Goal: Task Accomplishment & Management: Complete application form

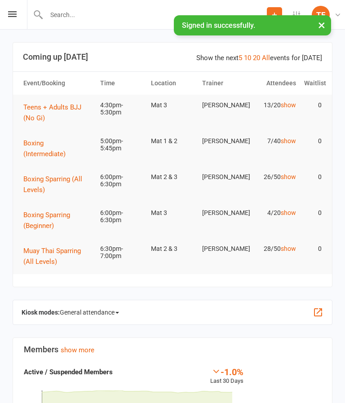
click at [16, 16] on icon at bounding box center [12, 14] width 9 height 6
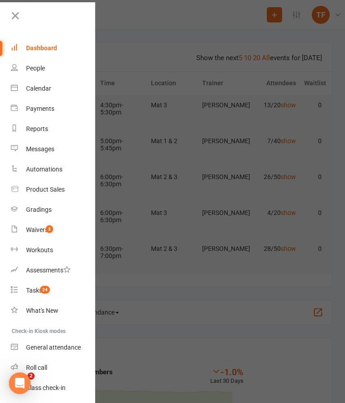
click at [33, 69] on div "People" at bounding box center [35, 68] width 19 height 7
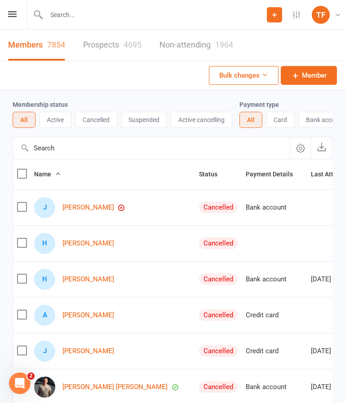
click at [121, 46] on link "Prospects 4695" at bounding box center [112, 45] width 58 height 31
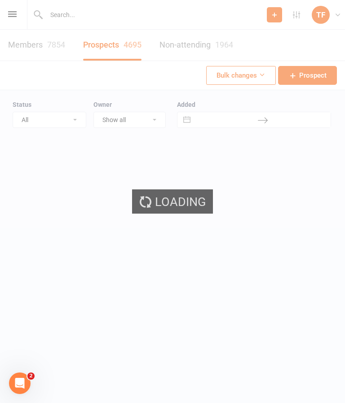
select select "25"
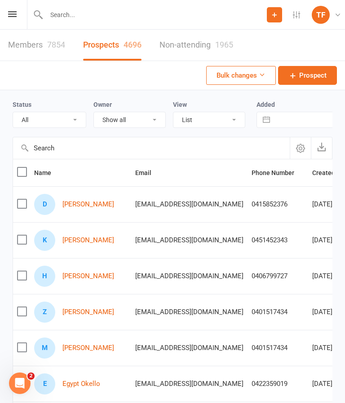
click at [101, 207] on link "[PERSON_NAME]" at bounding box center [88, 205] width 52 height 8
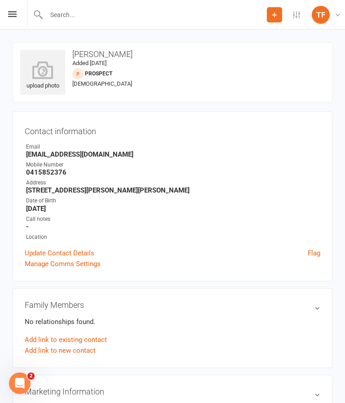
click at [118, 18] on input "text" at bounding box center [155, 15] width 223 height 13
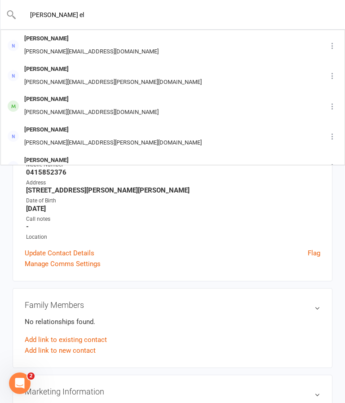
type input "Sarah el"
click at [55, 157] on div "[PERSON_NAME]" at bounding box center [70, 160] width 97 height 13
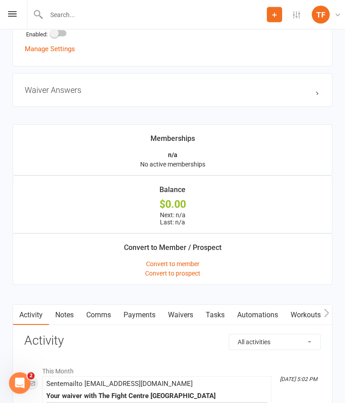
click at [196, 314] on link "Waivers" at bounding box center [181, 315] width 38 height 21
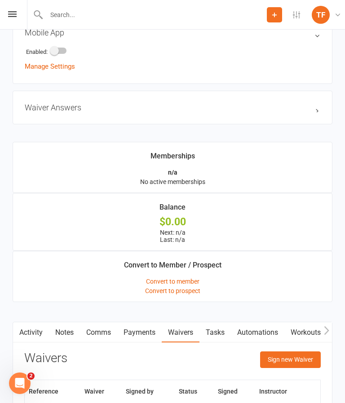
scroll to position [562, 0]
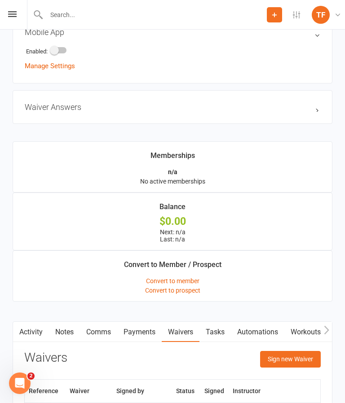
click at [298, 353] on button "Sign new Waiver" at bounding box center [290, 359] width 61 height 16
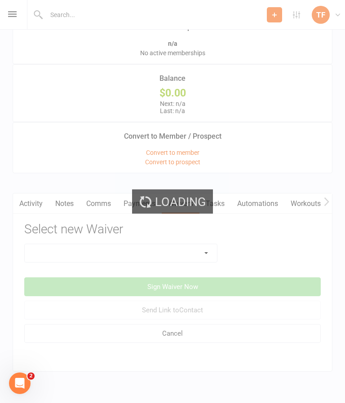
scroll to position [715, 0]
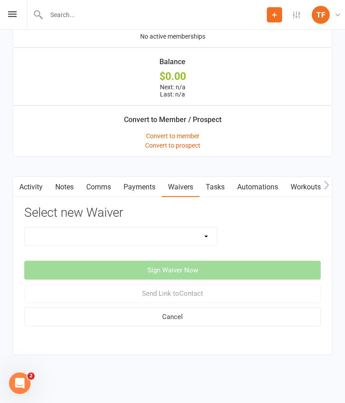
click at [184, 229] on select "Direct Debit Contract Fighter Expectations New Student Waiver Online - Adults -…" at bounding box center [121, 237] width 192 height 18
select select "2207"
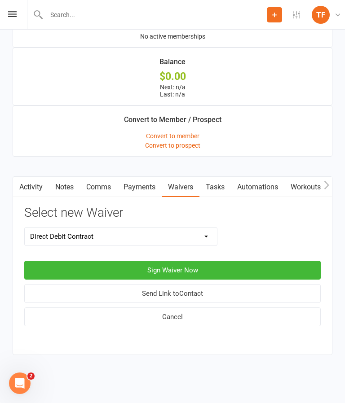
click at [226, 261] on button "Sign Waiver Now" at bounding box center [172, 270] width 296 height 19
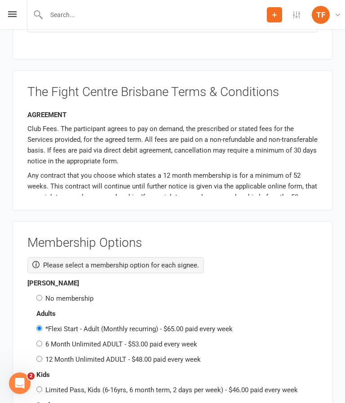
scroll to position [1325, 0]
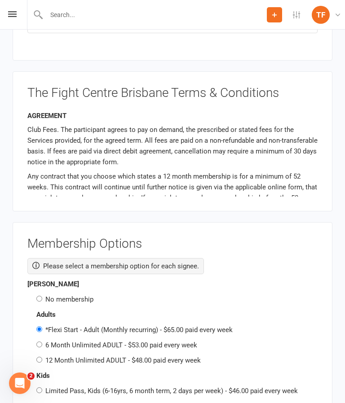
click at [73, 296] on label "No membership" at bounding box center [69, 300] width 48 height 8
click at [42, 296] on input "No membership" at bounding box center [39, 299] width 6 height 6
radio input "true"
radio input "false"
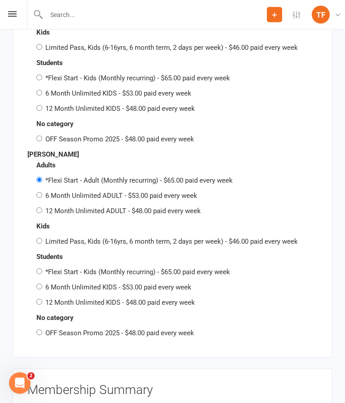
scroll to position [1672, 0]
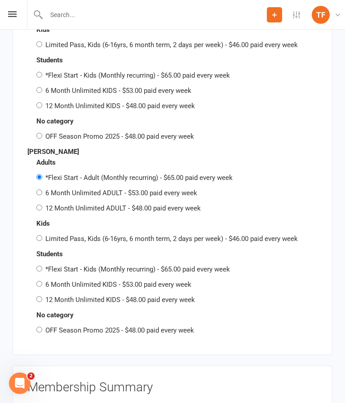
click at [114, 327] on label "OFF Season Promo 2025 - $48.00 paid every week" at bounding box center [119, 331] width 149 height 8
click at [42, 327] on input "OFF Season Promo 2025 - $48.00 paid every week" at bounding box center [39, 330] width 6 height 6
radio input "true"
radio input "false"
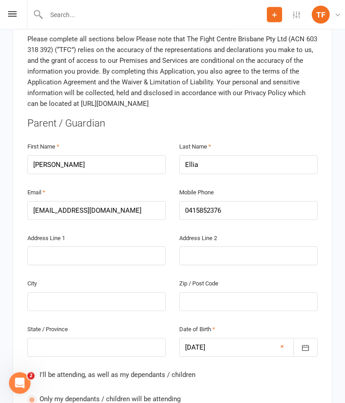
scroll to position [233, 0]
click at [92, 247] on input "text" at bounding box center [96, 256] width 138 height 19
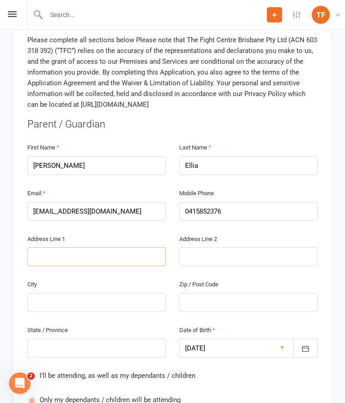
type input "5"
type input "5 H"
type input "5 Ho"
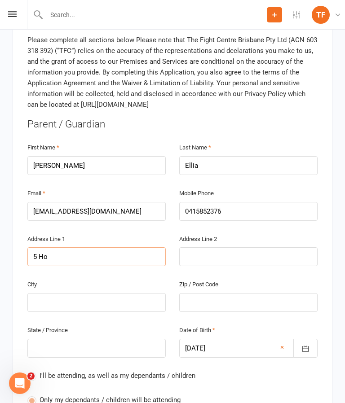
type input "5 Ho"
type input "5 How"
type input "5 Howe"
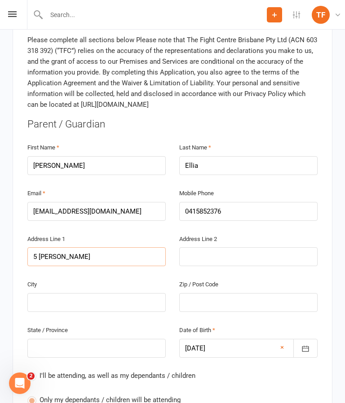
type input "5 Howe C"
type input "5 Howe Ci"
type input "5 Howe Cir"
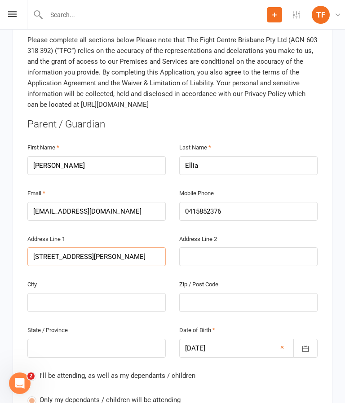
type input "5 Howe Cir"
type input "5 Howe Circ"
type input "5 Howe Circu"
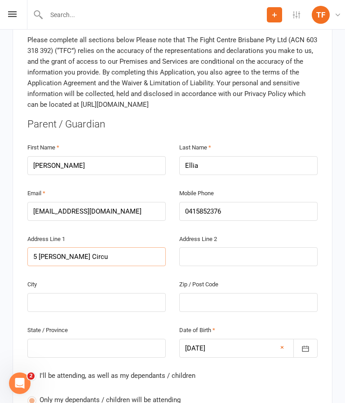
type input "5 Howe Circui"
type input "5 Howe Circuit"
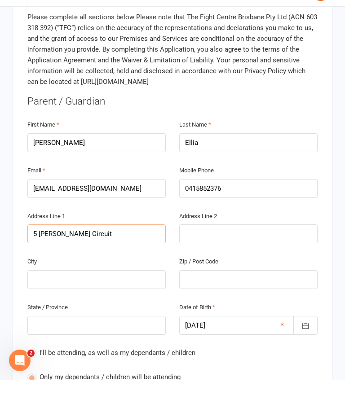
type input "5 Howe Circuit L"
type input "5 Howe Circuit Lo"
type input "5 Howe Circuit Log"
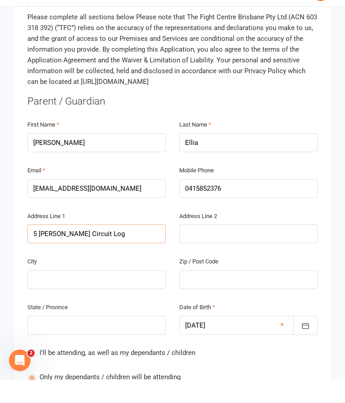
type input "5 Howe Circuit Log"
type input "5 Howe Circuit Loga"
type input "5 Howe Circuit Logan"
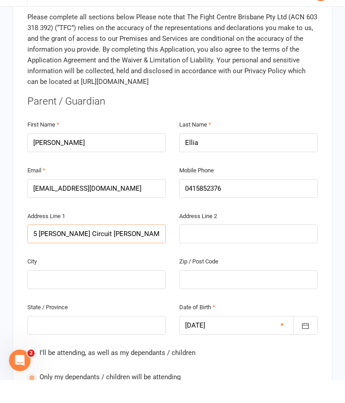
type input "5 Howe Circuit Logan R"
type input "5 Howe Circuit Logan Re"
type input "5 Howe Circuit Logan Res"
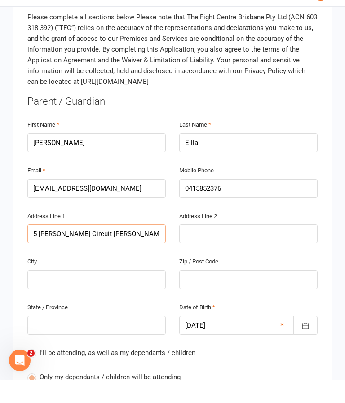
type input "5 Howe Circuit Logan Res"
type input "5 Howe Circuit Logan Rese"
type input "5 Howe Circuit Logan Reser"
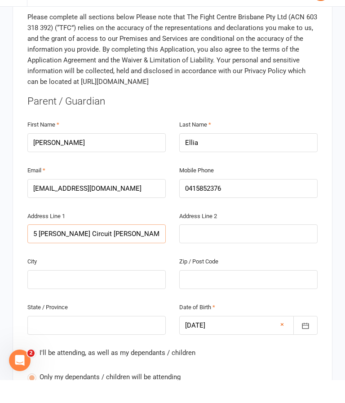
type input "5 Howe Circuit Logan Reserv"
type input "5 Howe Circuit Logan Reserve"
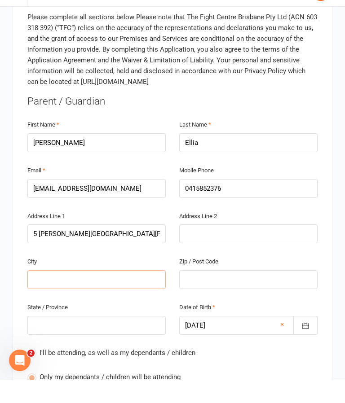
click at [134, 293] on input "text" at bounding box center [96, 302] width 138 height 19
type input "B"
type input "Br"
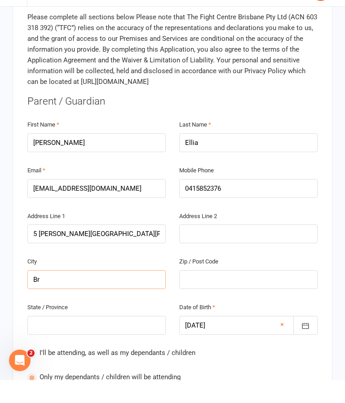
type input "Bri"
type input "Bris"
type input "Brisb"
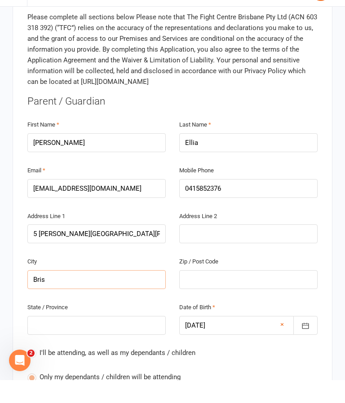
type input "Brisb"
type input "Brisba"
type input "Brisban"
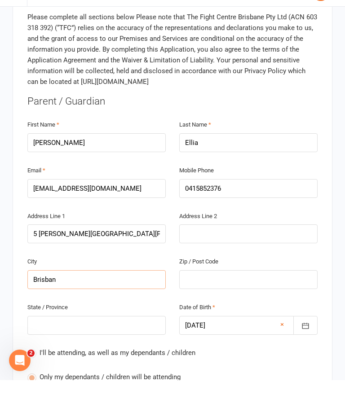
type input "Brisbane"
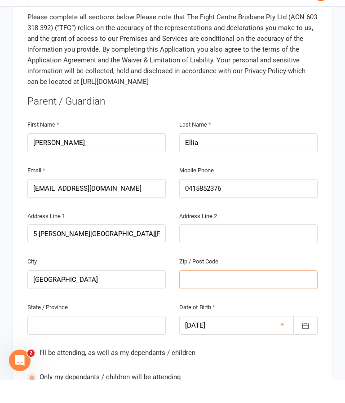
click at [234, 293] on input "text" at bounding box center [248, 302] width 138 height 19
type input "4"
type input "41"
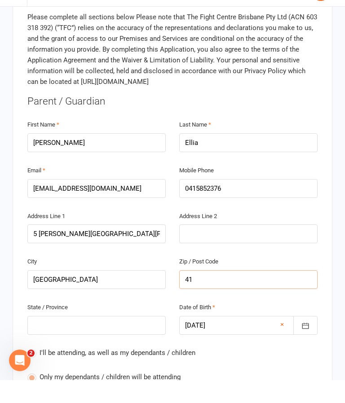
type input "413"
type input "4133"
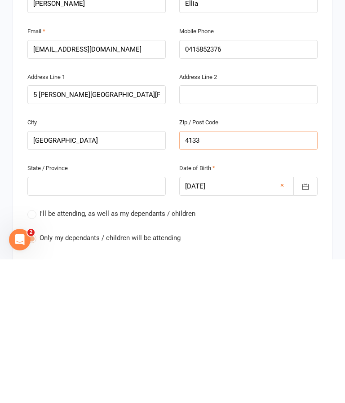
scroll to position [251, 0]
type input "4133"
click at [122, 321] on input "text" at bounding box center [96, 330] width 138 height 19
type input "Q"
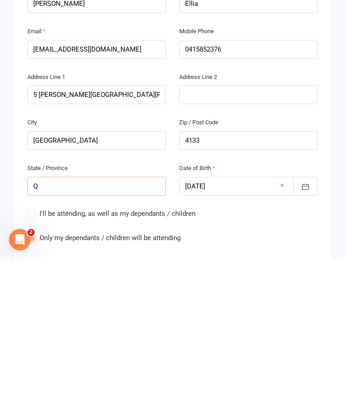
type input "Ql"
type input "Qld"
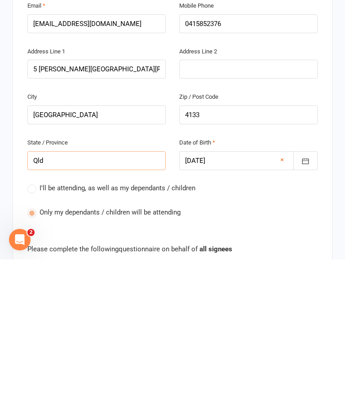
type input "Qld"
click at [307, 302] on icon "button" at bounding box center [305, 305] width 7 height 6
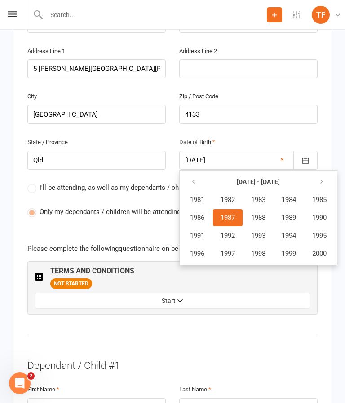
click at [235, 214] on span "1987" at bounding box center [228, 218] width 14 height 8
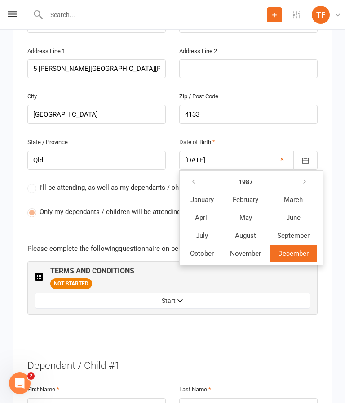
click at [299, 250] on span "December" at bounding box center [293, 254] width 31 height 8
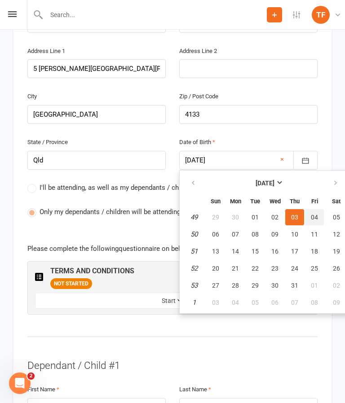
click at [315, 214] on span "04" at bounding box center [314, 217] width 7 height 7
type input "04 Dec 1987"
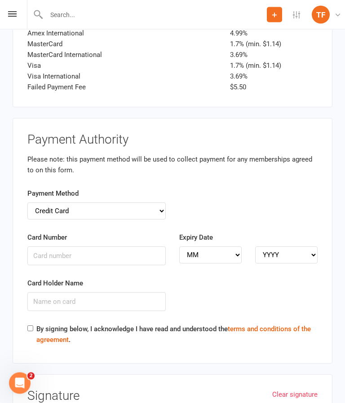
scroll to position [2226, 0]
click at [160, 203] on select "Credit Card Bank Account" at bounding box center [96, 211] width 138 height 17
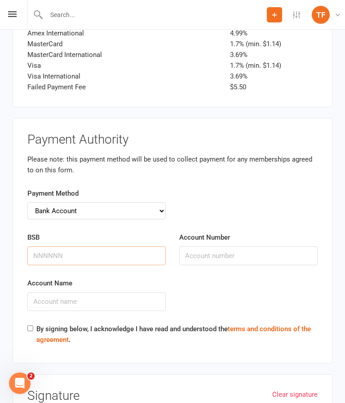
click at [125, 247] on input "BSB" at bounding box center [96, 256] width 138 height 19
click at [160, 203] on select "Credit Card Bank Account" at bounding box center [96, 211] width 138 height 17
select select "credit_card"
click at [123, 247] on input "Card Number" at bounding box center [96, 256] width 138 height 19
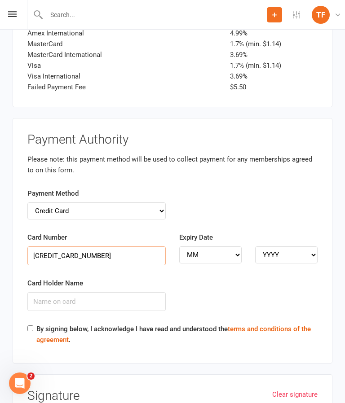
type input "5217293019250702"
click at [235, 247] on select "MM 01 02 03 04 05 06 07 08 09 10 11 12" at bounding box center [210, 255] width 62 height 17
select select "09"
click at [307, 247] on select "YYYY 2025 2026 2027 2028 2029 2030 2031 2032 2033 2034" at bounding box center [286, 255] width 62 height 17
select select "2029"
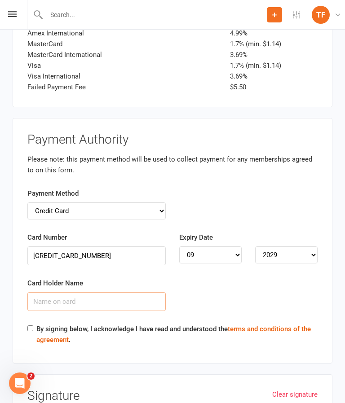
click at [137, 292] on input "Card Holder Name" at bounding box center [96, 301] width 138 height 19
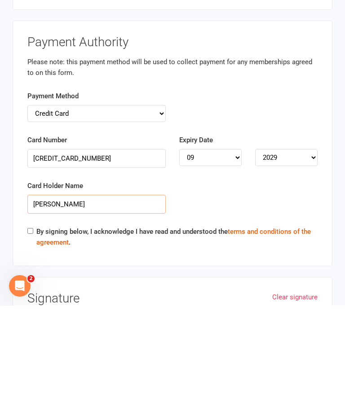
type input "[PERSON_NAME]"
click at [30, 326] on input "By signing below, I acknowledge I have read and understood the terms and condit…" at bounding box center [30, 329] width 6 height 6
checkbox input "true"
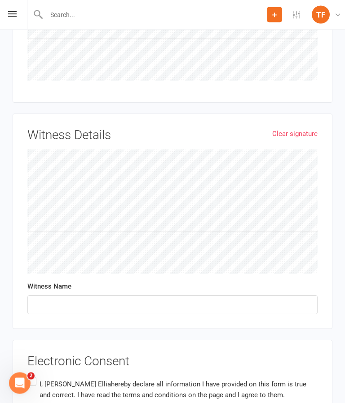
scroll to position [2679, 0]
click at [33, 375] on label "I, Sarah Ellia hereby declare all information I have provided on this form is t…" at bounding box center [172, 389] width 290 height 28
click at [33, 375] on input "I, Sarah Ellia hereby declare all information I have provided on this form is t…" at bounding box center [30, 375] width 6 height 0
click at [173, 295] on input "text" at bounding box center [172, 304] width 290 height 19
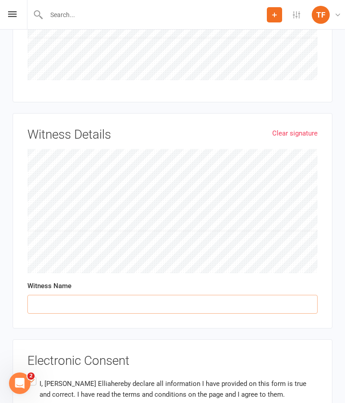
scroll to position [2679, 0]
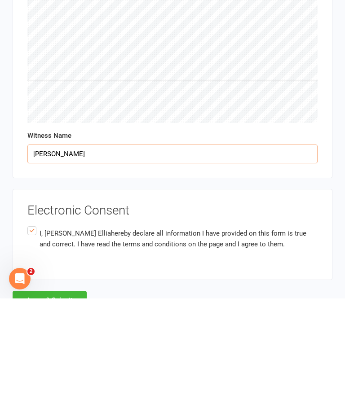
type input "Max davidson"
click at [76, 396] on button "Agree & Submit" at bounding box center [50, 405] width 74 height 19
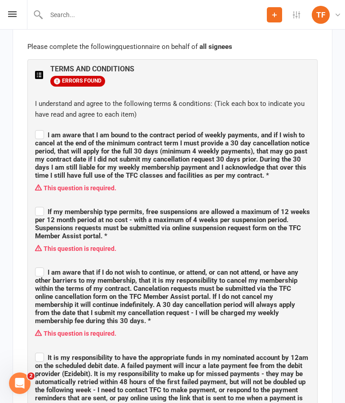
scroll to position [620, 0]
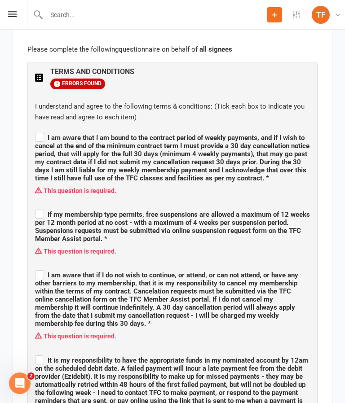
click at [40, 269] on label "I am aware that if I do not wish to continue, or attend, or can not attend, or …" at bounding box center [172, 298] width 275 height 59
click at [40, 267] on input "I am aware that if I do not wish to continue, or attend, or can not attend, or …" at bounding box center [172, 267] width 275 height 0
checkbox input "true"
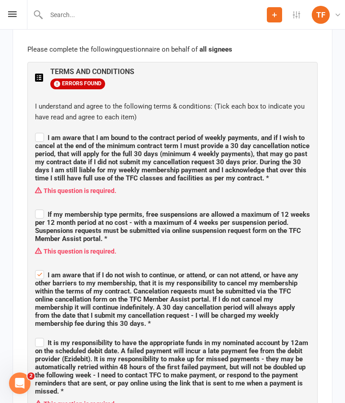
click at [40, 207] on input "If my membership type permits, free suspensions are allowed a maximum of 12 wee…" at bounding box center [172, 207] width 275 height 0
checkbox input "true"
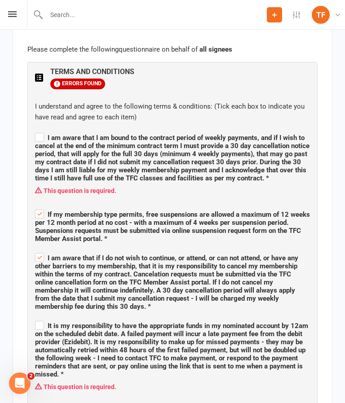
click at [39, 131] on label "I am aware that I am bound to the contract period of weekly payments, and if I …" at bounding box center [172, 156] width 275 height 51
click at [39, 130] on input "I am aware that I am bound to the contract period of weekly payments, and if I …" at bounding box center [172, 130] width 275 height 0
checkbox input "true"
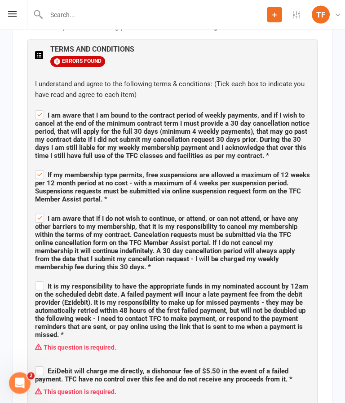
scroll to position [643, 0]
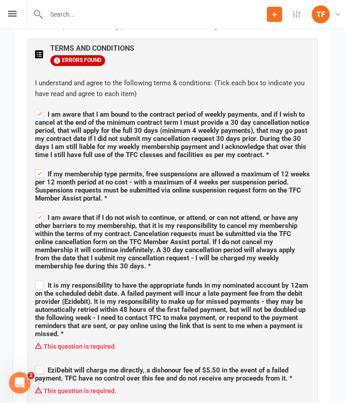
click at [40, 282] on span "It is my responsibility to have the appropriate funds in my nominated account b…" at bounding box center [171, 310] width 273 height 57
click at [40, 278] on input "It is my responsibility to have the appropriate funds in my nominated account b…" at bounding box center [172, 278] width 275 height 0
checkbox input "true"
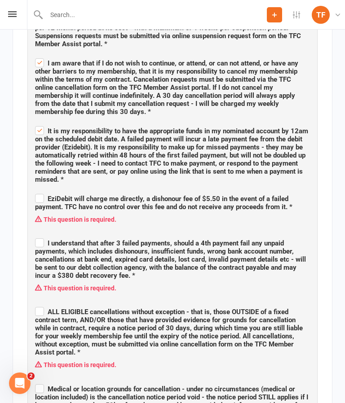
scroll to position [796, 0]
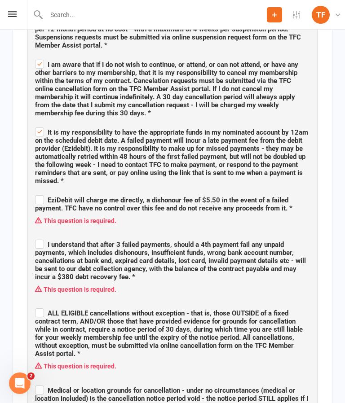
click at [41, 194] on label "EziDebit will charge me directly, a dishonour fee of $5.50 in the event of a fa…" at bounding box center [172, 203] width 275 height 19
click at [41, 192] on input "EziDebit will charge me directly, a dishonour fee of $5.50 in the event of a fa…" at bounding box center [172, 192] width 275 height 0
checkbox input "true"
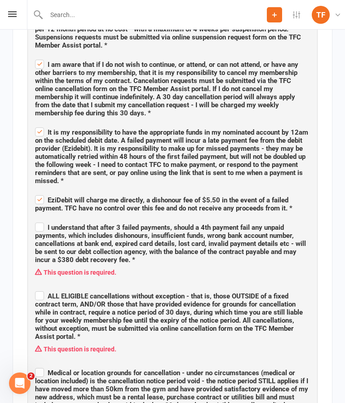
click at [39, 221] on span "I understand that after 3 failed payments, should a 4th payment fail any unpaid…" at bounding box center [172, 242] width 275 height 43
click at [39, 220] on input "I understand that after 3 failed payments, should a 4th payment fail any unpaid…" at bounding box center [172, 220] width 275 height 0
checkbox input "true"
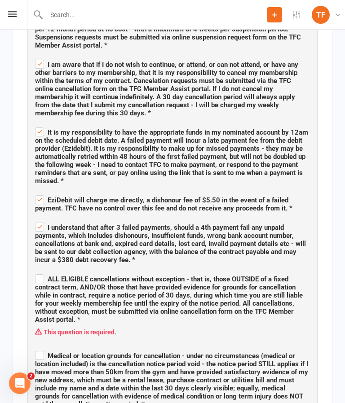
click at [43, 273] on label "ALL ELIGIBLE cancellations without exception - that is, those OUTSIDE of a fixe…" at bounding box center [172, 298] width 275 height 51
click at [43, 271] on input "ALL ELIGIBLE cancellations without exception - that is, those OUTSIDE of a fixe…" at bounding box center [172, 271] width 275 height 0
checkbox input "true"
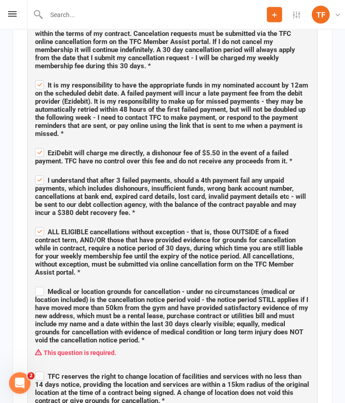
scroll to position [843, 0]
click at [40, 285] on label "Medical or location grounds for cancellation - under no circumstances (medical …" at bounding box center [172, 314] width 275 height 59
click at [40, 284] on input "Medical or location grounds for cancellation - under no circumstances (medical …" at bounding box center [172, 284] width 275 height 0
checkbox input "true"
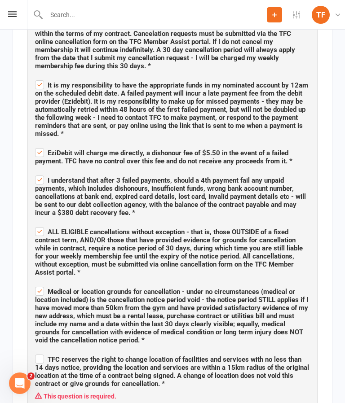
click at [45, 356] on span "TFC reserves the right to change location of facilities and services with no le…" at bounding box center [172, 372] width 274 height 32
click at [45, 352] on input "TFC reserves the right to change location of facilities and services with no le…" at bounding box center [172, 352] width 275 height 0
checkbox input "true"
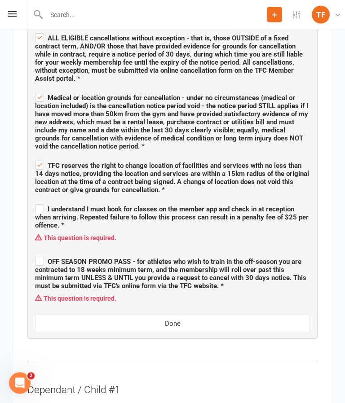
scroll to position [1015, 0]
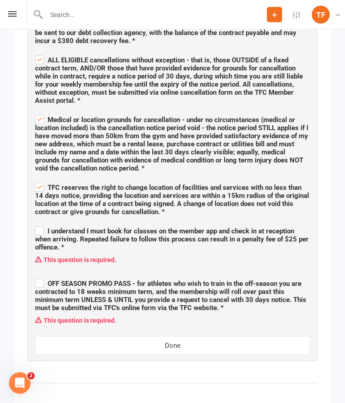
click at [44, 225] on span "I understand I must book for classes on the member app and check in at receptio…" at bounding box center [172, 238] width 275 height 27
click at [44, 224] on input "I understand I must book for classes on the member app and check in at receptio…" at bounding box center [172, 224] width 275 height 0
checkbox input "true"
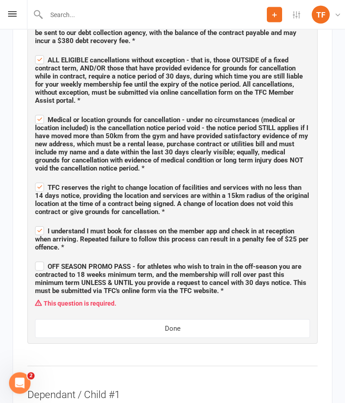
scroll to position [1015, 0]
click at [43, 260] on label "OFF SEASON PROMO PASS - for athletes who wish to train in the off-season you ar…" at bounding box center [172, 277] width 275 height 35
click at [43, 259] on input "OFF SEASON PROMO PASS - for athletes who wish to train in the off-season you ar…" at bounding box center [172, 259] width 275 height 0
checkbox input "true"
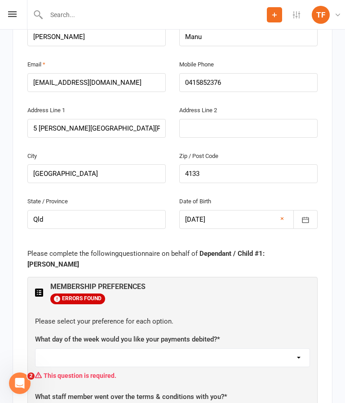
scroll to position [1400, 0]
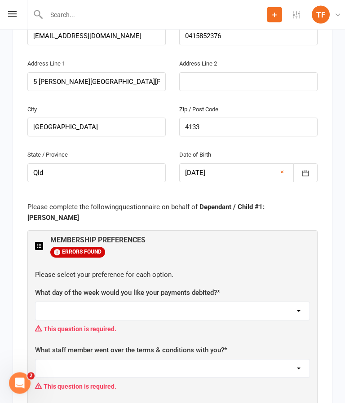
click at [297, 303] on select "Monday Tuesday Wednesday Thursday Friday" at bounding box center [172, 312] width 274 height 18
select select "Friday"
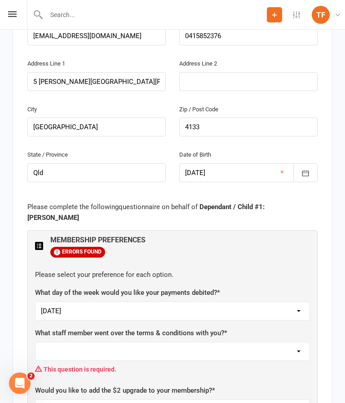
click at [299, 343] on select "Not sure Ben Johnston Carter Heatley Dan Hearn Diego Pereira Harry Sheppard Jam…" at bounding box center [172, 352] width 274 height 18
select select "Not sure"
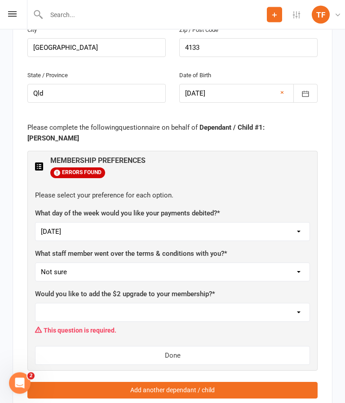
scroll to position [1529, 0]
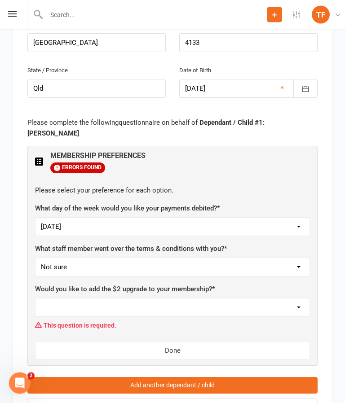
click at [300, 299] on select "Yes, please add Not at this time" at bounding box center [172, 308] width 274 height 18
select select "Not at this time"
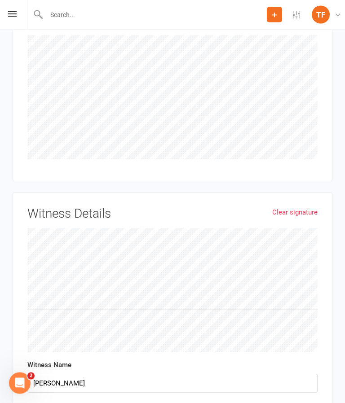
scroll to position [3453, 0]
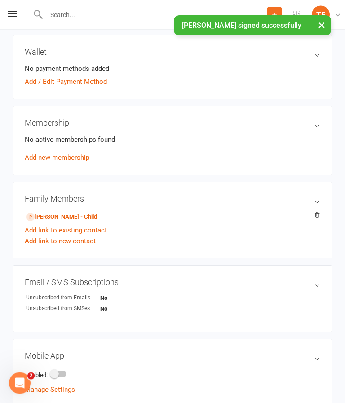
scroll to position [234, 0]
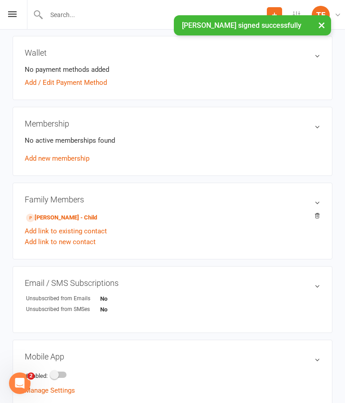
click at [71, 216] on link "Devyn-Cruz Manu - Child" at bounding box center [61, 217] width 71 height 9
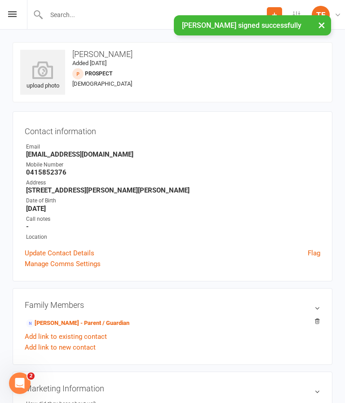
click at [45, 79] on icon at bounding box center [42, 70] width 45 height 18
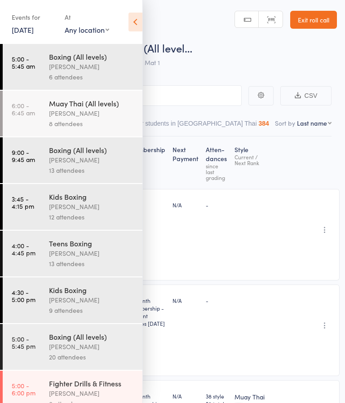
click at [318, 22] on link "Exit roll call" at bounding box center [313, 20] width 47 height 18
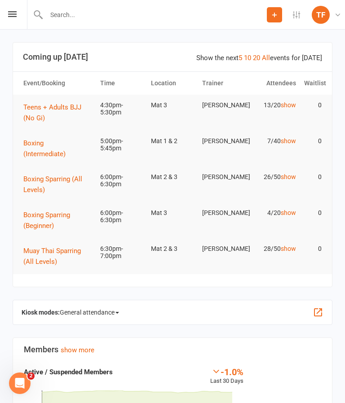
click at [2, 8] on div "Prospect Member Non-attending contact Class / event Appointment Grading event T…" at bounding box center [172, 15] width 345 height 30
click at [23, 15] on div "Prospect Member Non-attending contact Class / event Appointment Grading event T…" at bounding box center [172, 15] width 345 height 30
click at [8, 15] on icon at bounding box center [12, 14] width 9 height 6
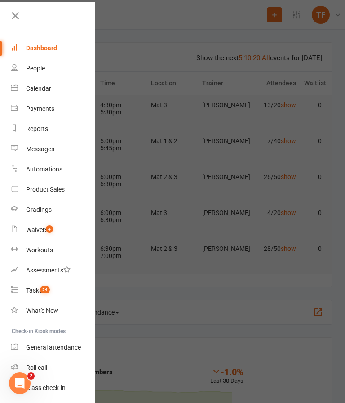
click at [44, 75] on link "People" at bounding box center [53, 68] width 85 height 20
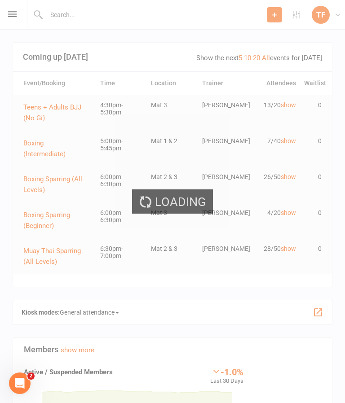
select select "25"
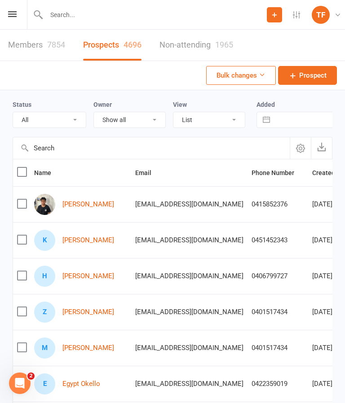
click at [50, 145] on input "text" at bounding box center [151, 148] width 277 height 22
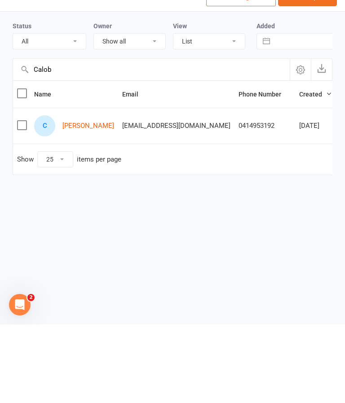
type input "Calob"
click at [52, 194] on div "C" at bounding box center [44, 204] width 21 height 21
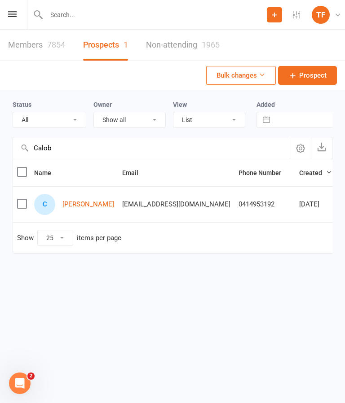
click at [87, 206] on link "[PERSON_NAME]" at bounding box center [88, 205] width 52 height 8
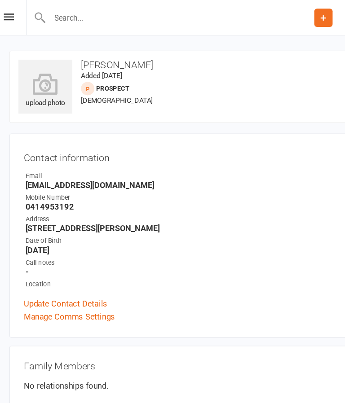
click at [193, 15] on input "text" at bounding box center [155, 15] width 223 height 13
type input "K"
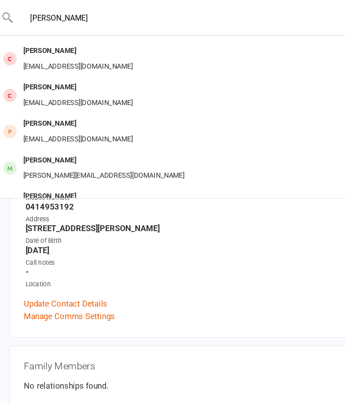
scroll to position [28, 0]
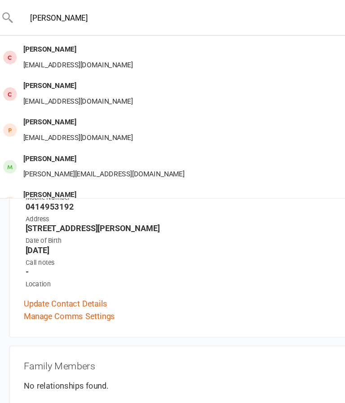
type input "[PERSON_NAME]"
click at [41, 139] on div "[PERSON_NAME][EMAIL_ADDRESS][DOMAIN_NAME]" at bounding box center [92, 145] width 140 height 13
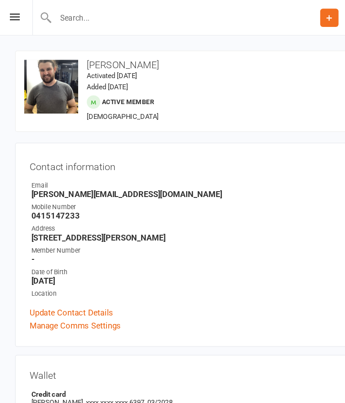
click at [52, 17] on input "text" at bounding box center [155, 15] width 223 height 13
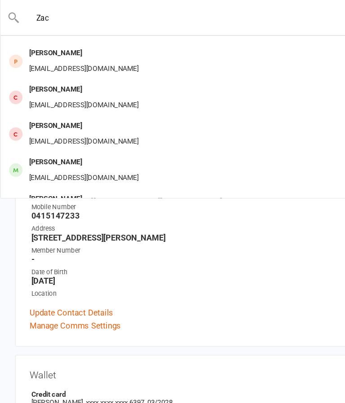
scroll to position [325, 0]
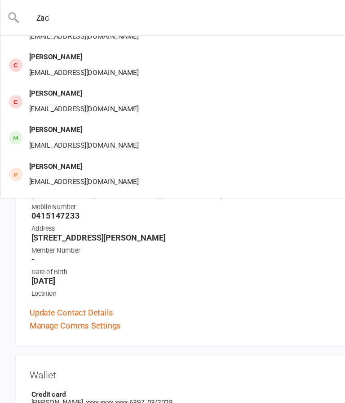
type input "Zac"
click at [200, 104] on div "[PERSON_NAME] [EMAIL_ADDRESS][DOMAIN_NAME]" at bounding box center [150, 115] width 298 height 30
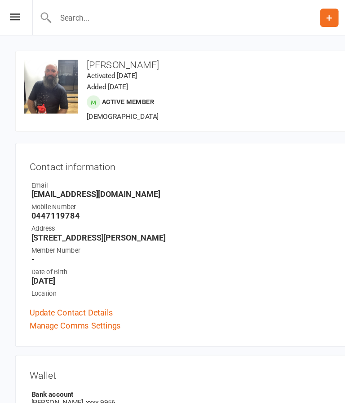
click at [77, 16] on input "text" at bounding box center [155, 15] width 223 height 13
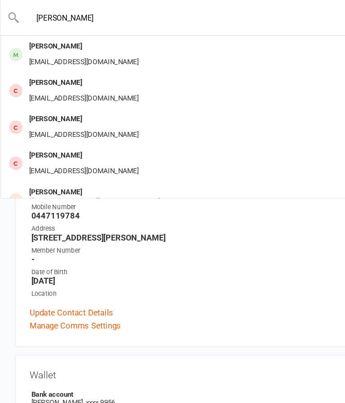
type input "[PERSON_NAME]"
click at [216, 46] on div "[PERSON_NAME] [EMAIL_ADDRESS][DOMAIN_NAME]" at bounding box center [161, 46] width 320 height 30
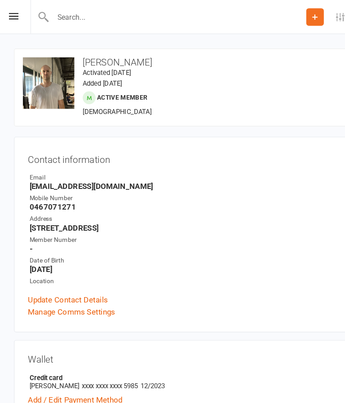
click at [75, 15] on input "text" at bounding box center [155, 15] width 223 height 13
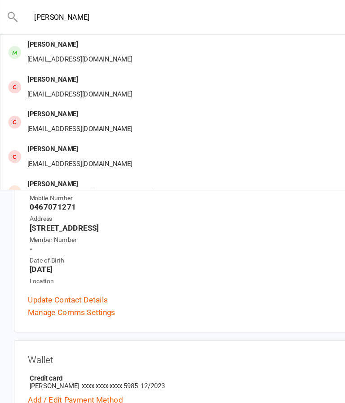
click at [220, 21] on input "[PERSON_NAME]" at bounding box center [173, 15] width 313 height 13
type input "R"
